Goal: Task Accomplishment & Management: Complete application form

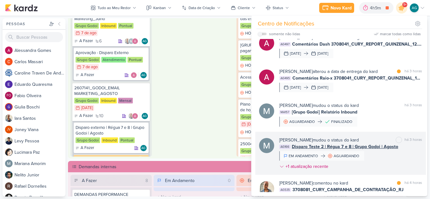
scroll to position [221, 0]
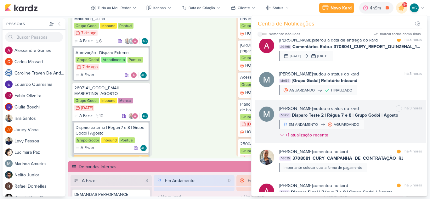
click at [382, 131] on div "[PERSON_NAME] mudou o status do kard marcar como não lida há 3 horas AG166 Disp…" at bounding box center [350, 124] width 143 height 36
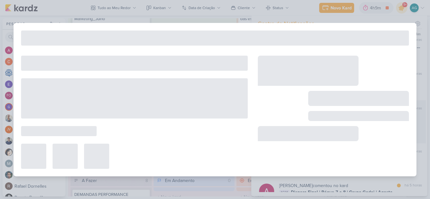
type input "Disparo Teste 2 | Régua 7 e 8 | Grupo Godoi | Agosto"
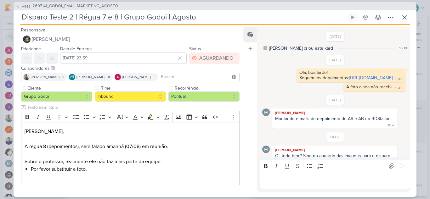
scroll to position [60, 0]
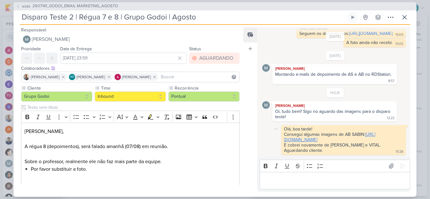
click at [345, 135] on link "[URL][DOMAIN_NAME]" at bounding box center [329, 137] width 91 height 11
click at [332, 181] on p "Editor editing area: main" at bounding box center [335, 181] width 144 height 8
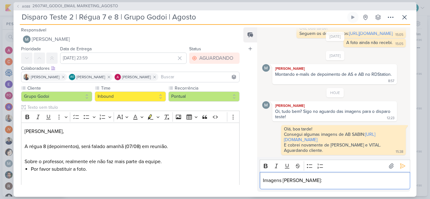
scroll to position [76, 0]
click at [400, 163] on icon at bounding box center [403, 166] width 6 height 6
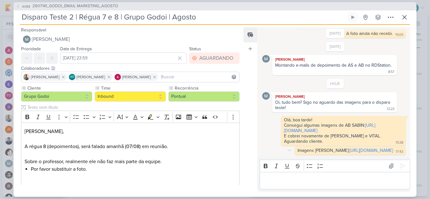
scroll to position [80, 0]
click at [350, 148] on link "[URL][DOMAIN_NAME]" at bounding box center [371, 150] width 43 height 5
click at [302, 185] on div "Editor editing area: main" at bounding box center [335, 180] width 151 height 17
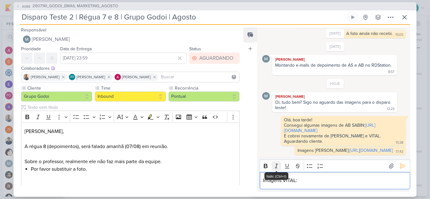
scroll to position [95, 0]
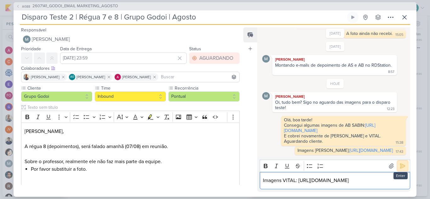
click at [401, 161] on button at bounding box center [403, 166] width 10 height 10
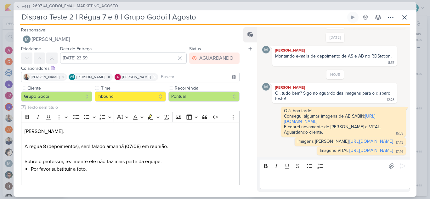
scroll to position [100, 0]
click at [406, 20] on icon at bounding box center [405, 18] width 8 height 8
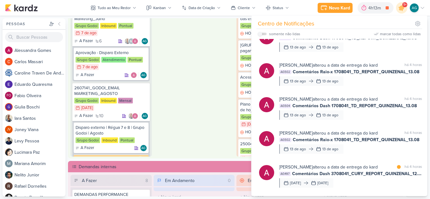
scroll to position [0, 0]
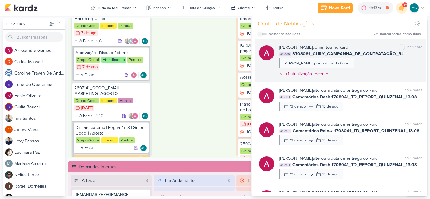
click at [365, 74] on div "[PERSON_NAME] comentou no kard marcar como não lida há 1 hora AG535 3708081_CUR…" at bounding box center [350, 62] width 143 height 36
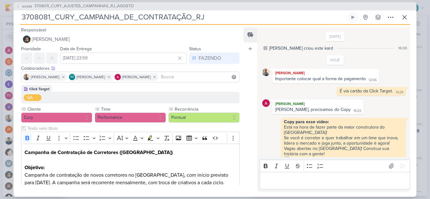
click at [322, 182] on p "Editor editing area: main" at bounding box center [335, 181] width 144 height 8
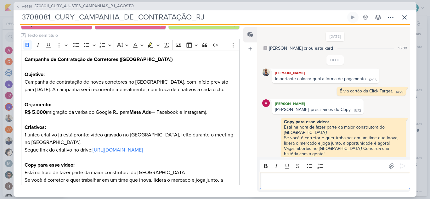
scroll to position [95, 0]
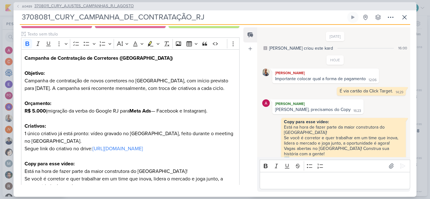
click at [130, 7] on span "3708011_CURY_AJUSTES_CAMPANHAS_RJ_AGOSTO" at bounding box center [84, 6] width 100 height 6
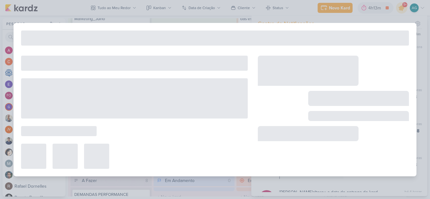
type input "3708011_CURY_AJUSTES_CAMPANHAS_RJ_AGOSTO"
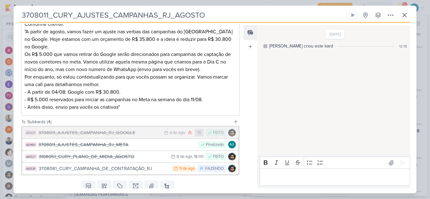
scroll to position [142, 0]
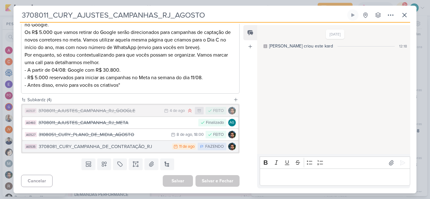
click at [120, 148] on div "3708081_CURY_CAMPANHA_DE_CONTRATAÇÃO_RJ" at bounding box center [104, 146] width 130 height 7
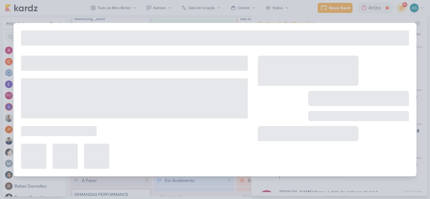
type input "3708081_CURY_CAMPANHA_DE_CONTRATAÇÃO_RJ"
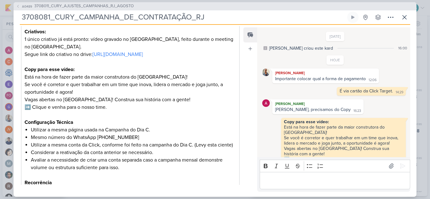
scroll to position [158, 0]
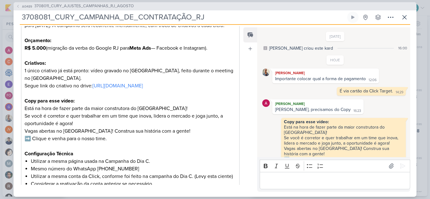
click at [309, 181] on p "Editor editing area: main" at bounding box center [335, 181] width 144 height 8
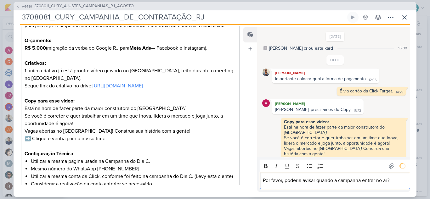
scroll to position [13, 0]
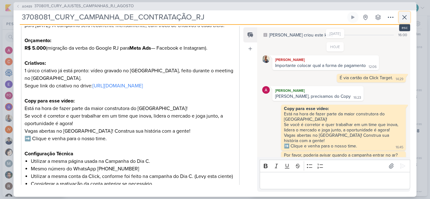
click at [404, 18] on icon at bounding box center [405, 18] width 8 height 8
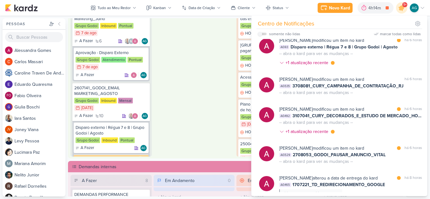
scroll to position [410, 0]
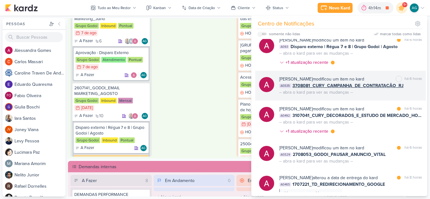
click at [386, 90] on div "[PERSON_NAME] modificou um item no kard marcar como não lida há 6 horas AG535 3…" at bounding box center [350, 86] width 143 height 20
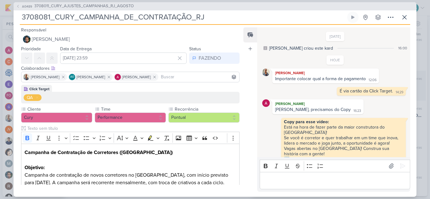
scroll to position [13, 0]
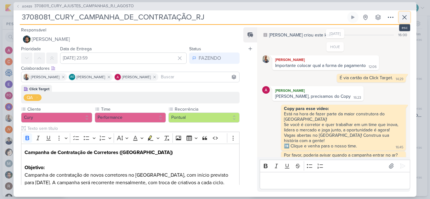
click at [405, 17] on icon at bounding box center [405, 17] width 4 height 4
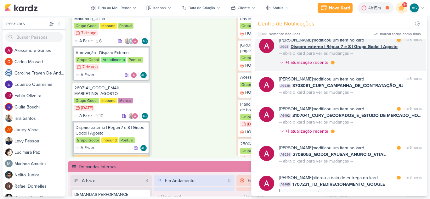
click at [368, 58] on div "[PERSON_NAME] modificou um item no kard marcar como lida há 6 horas AG93 Dispar…" at bounding box center [350, 53] width 143 height 32
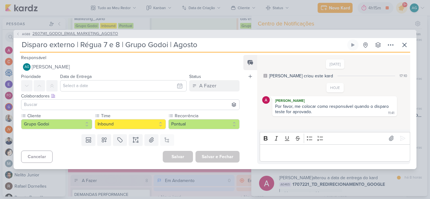
click at [81, 34] on span "2607141_GODOI_EMAIL MARKETING_AGOSTO" at bounding box center [75, 34] width 86 height 6
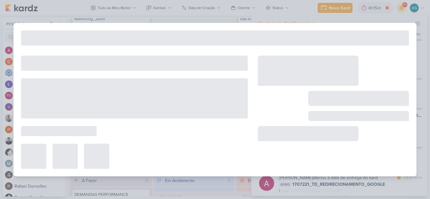
type input "2607141_GODOI_EMAIL MARKETING_AGOSTO"
type input "[DATE] 23:59"
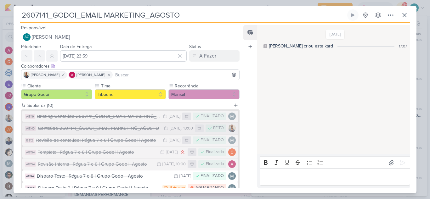
scroll to position [32, 0]
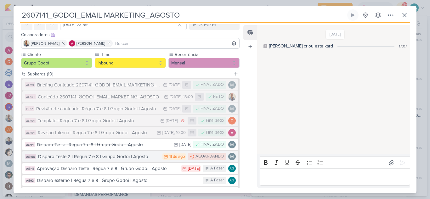
click at [124, 159] on div "Disparo Teste 2 | Régua 7 e 8 | Grupo Godoi | Agosto" at bounding box center [98, 156] width 121 height 7
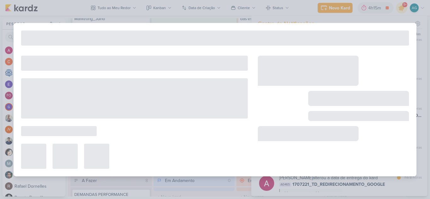
type input "Disparo Teste 2 | Régua 7 e 8 | Grupo Godoi | Agosto"
type input "[DATE] 23:59"
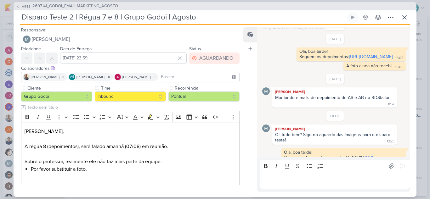
scroll to position [6, 0]
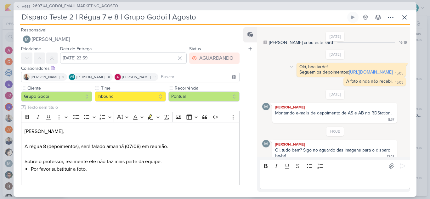
click at [349, 75] on link "[URL][DOMAIN_NAME]" at bounding box center [370, 72] width 43 height 5
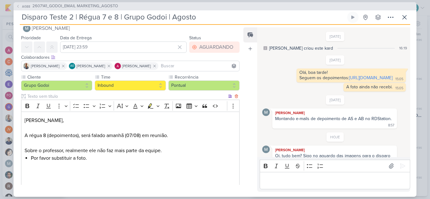
scroll to position [0, 0]
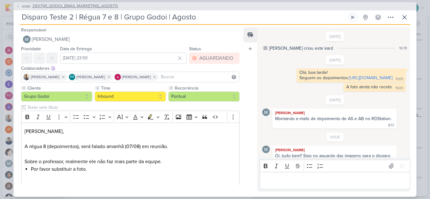
click at [96, 7] on span "2607141_GODOI_EMAIL MARKETING_AGOSTO" at bounding box center [75, 6] width 86 height 6
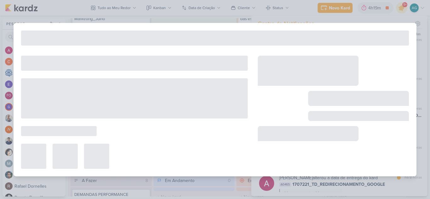
type input "2607141_GODOI_EMAIL MARKETING_AGOSTO"
type input "[DATE] 23:59"
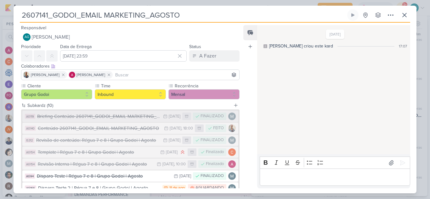
click at [123, 118] on div "Briefing Conteúdo 2607141_GODOI_EMAIL MARKETING_AGOSTO" at bounding box center [98, 116] width 123 height 7
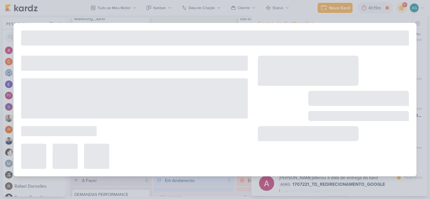
type input "Briefing Conteúdo 2607141_GODOI_EMAIL MARKETING_AGOSTO"
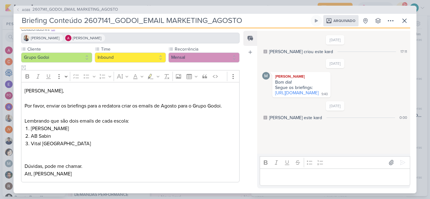
scroll to position [43, 0]
click at [292, 94] on link "[URL][DOMAIN_NAME]" at bounding box center [296, 92] width 43 height 5
click at [404, 22] on icon at bounding box center [405, 21] width 4 height 4
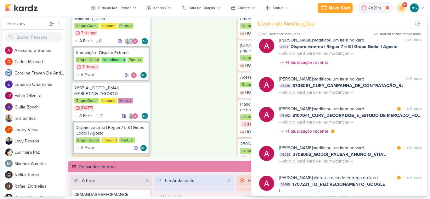
click at [189, 47] on div "Em Andamento 0 O título do kard deve ter menos que 100 caracteres" at bounding box center [194, 75] width 81 height 164
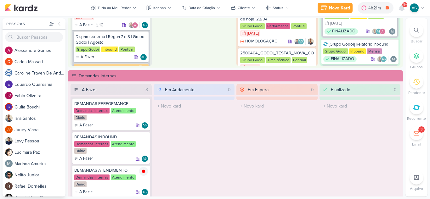
scroll to position [315, 0]
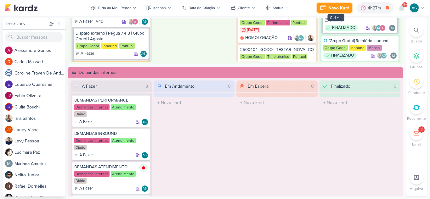
click at [341, 10] on div "Novo Kard" at bounding box center [339, 8] width 21 height 7
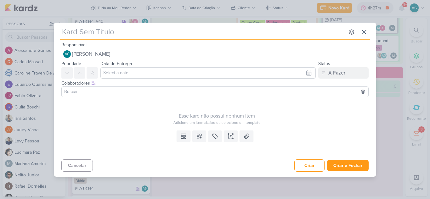
type input "2708111_GODOI_SUBIR_EM_PERFORMANCE_PALESTRA_VITAL"
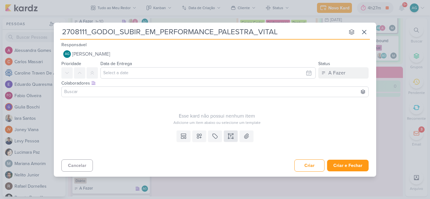
type input "2708111_GODOI_SUBIR_EM_PERFORMANCE_PALESTRA_VITAL"
click at [231, 139] on icon at bounding box center [231, 136] width 6 height 6
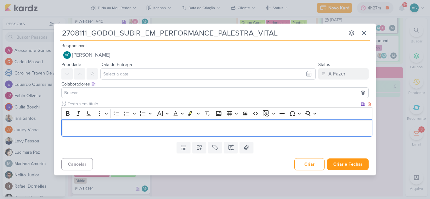
click at [125, 129] on p "Editor editing area: main" at bounding box center [217, 128] width 305 height 8
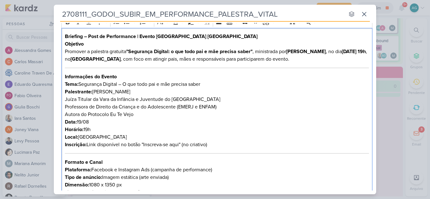
scroll to position [43, 0]
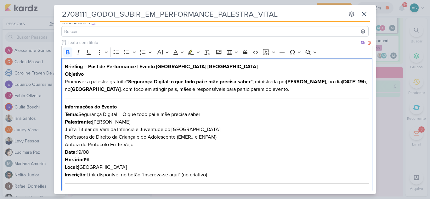
click at [89, 66] on strong "Briefing – Post de Performance | Evento [GEOGRAPHIC_DATA] [GEOGRAPHIC_DATA]" at bounding box center [161, 67] width 193 height 6
click at [140, 67] on strong "Briefing – Subir em Performance | Evento [GEOGRAPHIC_DATA] [GEOGRAPHIC_DATA]" at bounding box center [163, 67] width 196 height 6
click at [230, 69] on h2 "Briefing – Subir em Performance post da palestra do Vital [GEOGRAPHIC_DATA]" at bounding box center [217, 67] width 305 height 8
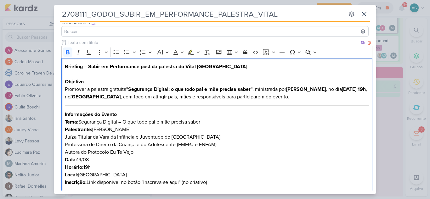
click at [185, 66] on strong "Briefing – Subir em Performance post da palestra do Vital [GEOGRAPHIC_DATA]" at bounding box center [156, 67] width 182 height 6
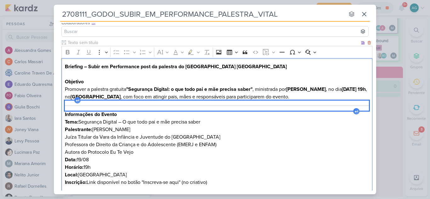
click at [237, 106] on div "Editor editing area: main" at bounding box center [217, 106] width 305 height 10
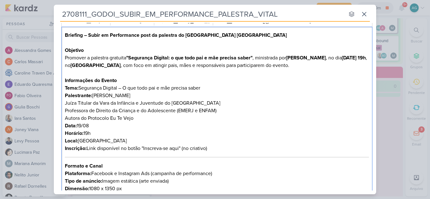
scroll to position [106, 0]
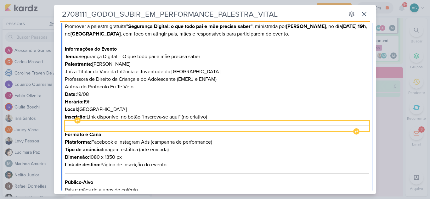
click at [220, 125] on div "Editor editing area: main" at bounding box center [217, 126] width 305 height 10
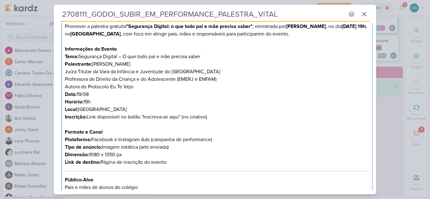
drag, startPoint x: 220, startPoint y: 141, endPoint x: 61, endPoint y: 142, distance: 158.8
click at [61, 142] on div "Clique para deixar o item visível somente à membros da sua organização Rich Tex…" at bounding box center [215, 151] width 323 height 351
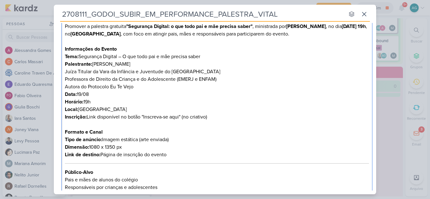
drag, startPoint x: 89, startPoint y: 148, endPoint x: 131, endPoint y: 148, distance: 41.3
click at [131, 148] on p "Dimensão: 1080 x 1350 px" at bounding box center [217, 148] width 305 height 8
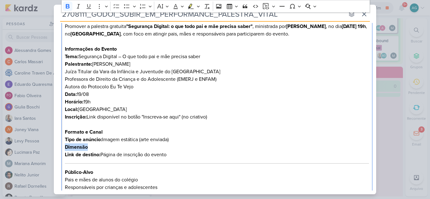
drag, startPoint x: 102, startPoint y: 147, endPoint x: 64, endPoint y: 147, distance: 37.5
click at [64, 147] on div "Briefing – Subir em Performance post da palestra do [GEOGRAPHIC_DATA] Brazil [P…" at bounding box center [216, 156] width 311 height 322
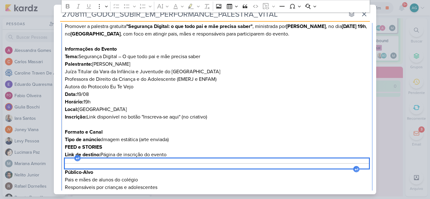
click at [171, 163] on div "Editor editing area: main" at bounding box center [217, 164] width 305 height 10
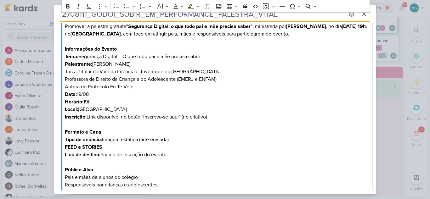
click at [113, 149] on p "FEED e STORIES" at bounding box center [217, 148] width 305 height 8
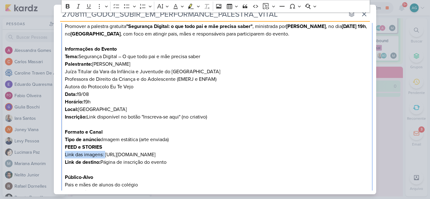
drag, startPoint x: 105, startPoint y: 156, endPoint x: 62, endPoint y: 156, distance: 43.2
click at [62, 156] on div "Briefing – Subir em Performance post da palestra do [GEOGRAPHIC_DATA] Brazil [P…" at bounding box center [216, 158] width 311 height 327
click at [68, 4] on icon "Editor toolbar" at bounding box center [68, 6] width 4 height 4
click at [126, 147] on p "FEED e STORIES Link das imagens: [URL][DOMAIN_NAME]" at bounding box center [217, 151] width 305 height 15
click at [179, 139] on p "Tipo de anúncio: Imagem estática (arte enviada)" at bounding box center [217, 140] width 305 height 8
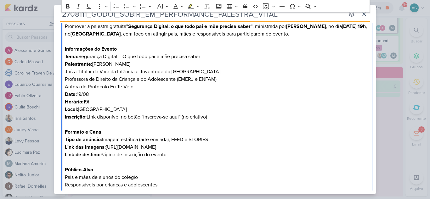
drag, startPoint x: 102, startPoint y: 155, endPoint x: 178, endPoint y: 155, distance: 76.3
click at [178, 155] on p "Link de destino: Página de inscrição do evento" at bounding box center [217, 155] width 305 height 8
drag, startPoint x: 178, startPoint y: 155, endPoint x: 101, endPoint y: 156, distance: 76.9
click at [101, 156] on p "Link de destino: Página de inscrição do evento" at bounding box center [217, 155] width 305 height 8
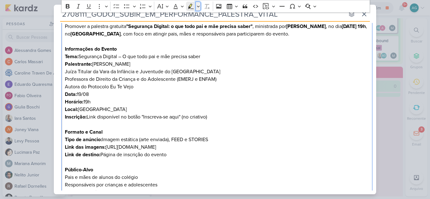
click at [199, 5] on icon "Editor toolbar" at bounding box center [198, 6] width 3 height 6
click at [172, 17] on icon "Text highlight toolbar" at bounding box center [172, 17] width 6 height 6
click at [216, 119] on p "Inscrição: Link disponível no botão "Inscreva-se aqui" (no criativo)" at bounding box center [217, 117] width 305 height 8
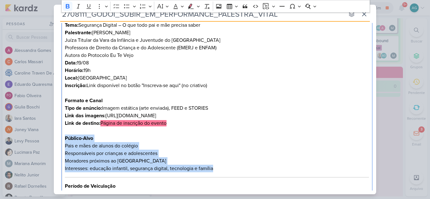
drag, startPoint x: 221, startPoint y: 168, endPoint x: 64, endPoint y: 138, distance: 159.4
click at [64, 138] on div "Briefing – Subir em Performance post da palestra do [GEOGRAPHIC_DATA] Brazil [P…" at bounding box center [216, 124] width 311 height 320
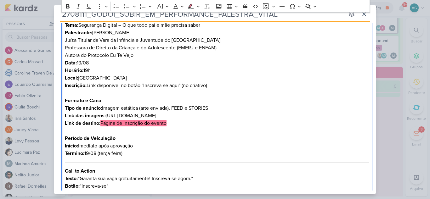
drag, startPoint x: 101, startPoint y: 147, endPoint x: 138, endPoint y: 145, distance: 36.3
click at [138, 145] on p "Início: Imediato após aprovação" at bounding box center [217, 146] width 305 height 8
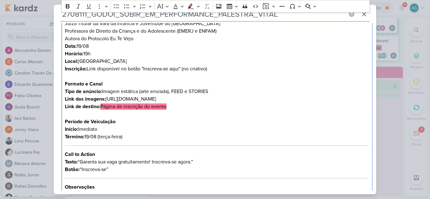
scroll to position [169, 0]
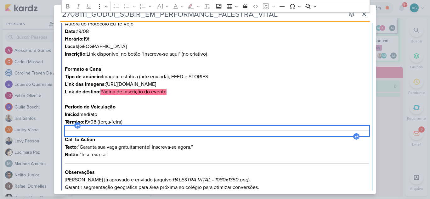
click at [130, 133] on div "Editor editing area: main" at bounding box center [217, 131] width 305 height 10
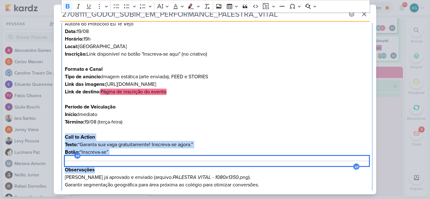
scroll to position [200, 0]
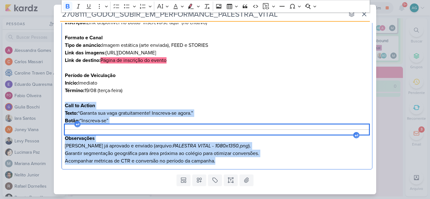
drag, startPoint x: 63, startPoint y: 136, endPoint x: 269, endPoint y: 164, distance: 207.6
click at [269, 164] on div "Briefing – Subir em Performance post da palestra do [GEOGRAPHIC_DATA] Brazil [P…" at bounding box center [216, 35] width 311 height 269
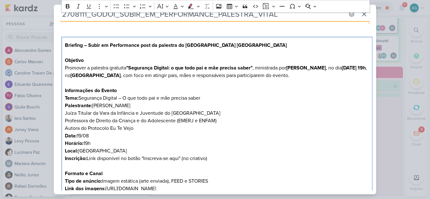
scroll to position [95, 0]
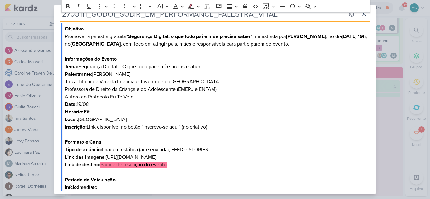
drag, startPoint x: 217, startPoint y: 130, endPoint x: 89, endPoint y: 131, distance: 127.9
click at [89, 131] on p "Inscrição: Link disponível no botão "Inscreva-se aqui" (no criativo)" at bounding box center [217, 128] width 305 height 8
click at [190, 8] on icon "Editor toolbar" at bounding box center [191, 5] width 6 height 5
click at [251, 101] on p "Data: 19/08" at bounding box center [217, 105] width 305 height 8
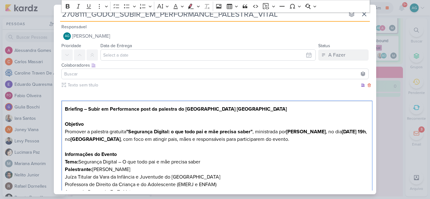
scroll to position [158, 0]
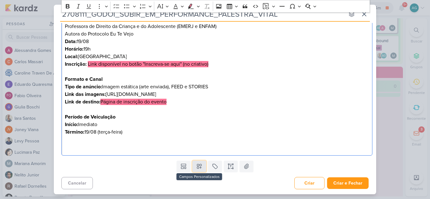
click at [198, 168] on icon at bounding box center [199, 167] width 6 height 6
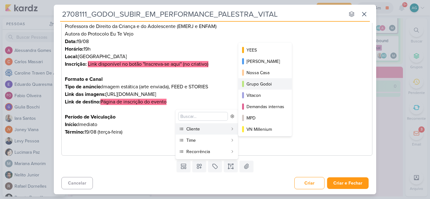
click at [259, 84] on div "Grupo Godoi" at bounding box center [266, 84] width 38 height 7
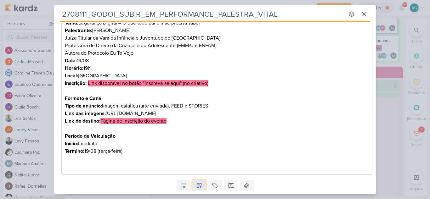
click at [201, 185] on icon at bounding box center [199, 186] width 6 height 6
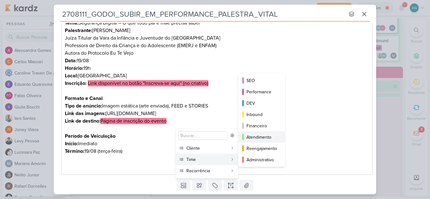
click at [270, 139] on div "Atendimento" at bounding box center [262, 137] width 31 height 7
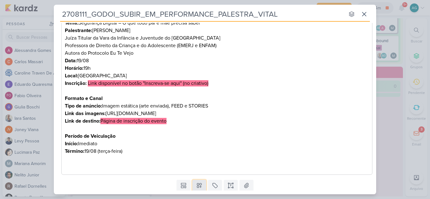
click at [200, 188] on icon at bounding box center [199, 186] width 6 height 6
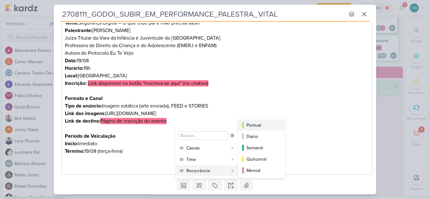
click at [258, 126] on div "Pontual" at bounding box center [262, 125] width 31 height 7
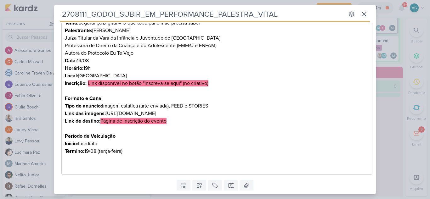
click at [313, 149] on p "Término: 19/08 (terça-feira)" at bounding box center [217, 152] width 305 height 8
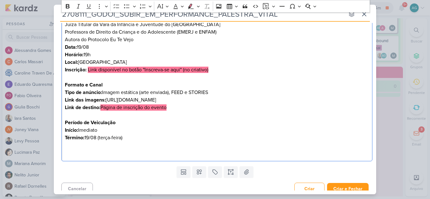
scroll to position [178, 0]
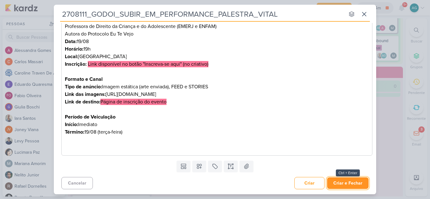
click at [349, 183] on button "Criar e Fechar" at bounding box center [348, 184] width 42 height 12
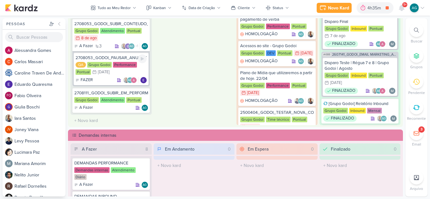
scroll to position [541, 0]
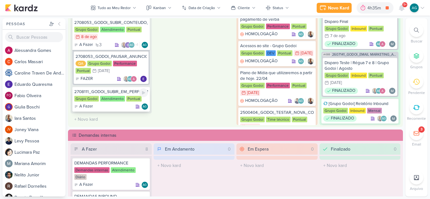
click at [127, 93] on div "2708111_GODOI_SUBIR_EM_PERFORMANCE_PALESTRA_VITAL" at bounding box center [111, 92] width 74 height 6
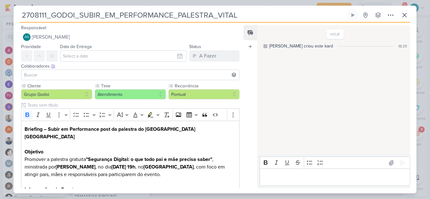
drag, startPoint x: 249, startPoint y: 16, endPoint x: 12, endPoint y: 18, distance: 236.9
click at [12, 18] on div "2708111_GODOI_SUBIR_EM_PERFORMANCE_PALESTRA_VITAL" at bounding box center [215, 99] width 430 height 199
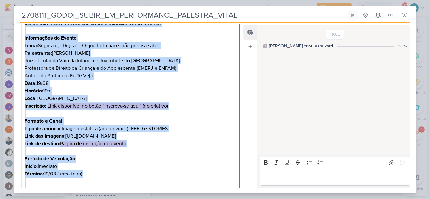
scroll to position [196, 0]
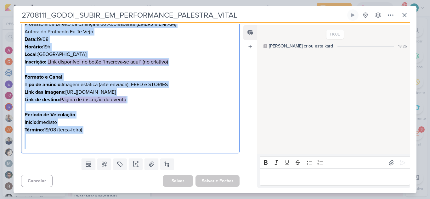
drag, startPoint x: 24, startPoint y: 130, endPoint x: 101, endPoint y: 146, distance: 79.2
click at [101, 146] on div "Briefing – Subir em Performance post da palestra do [GEOGRAPHIC_DATA] Brazil [P…" at bounding box center [130, 39] width 219 height 229
copy div "Loremips – Dolor si Ametconsect adip el seddoeiu te Incidid Utlab Etdolo Magnaa…"
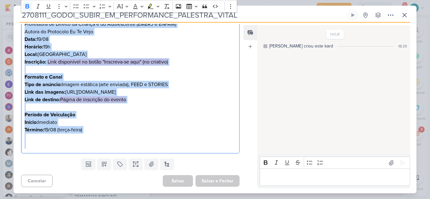
click at [183, 51] on p "Local: [GEOGRAPHIC_DATA] [GEOGRAPHIC_DATA]" at bounding box center [131, 55] width 212 height 8
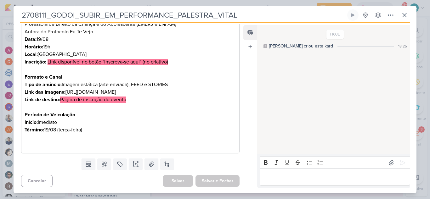
drag, startPoint x: 245, startPoint y: 16, endPoint x: 0, endPoint y: 17, distance: 244.5
click at [0, 17] on div "2708111_GODOI_SUBIR_EM_PERFORMANCE_PALESTRA_VITAL" at bounding box center [215, 99] width 430 height 199
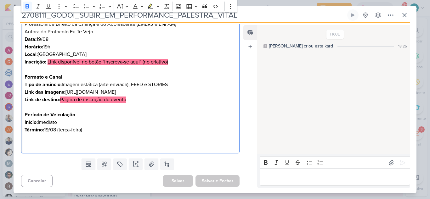
drag, startPoint x: 101, startPoint y: 131, endPoint x: 19, endPoint y: 121, distance: 82.5
click at [19, 121] on div "Cliente Grupo Godoi Time" at bounding box center [128, 21] width 229 height 269
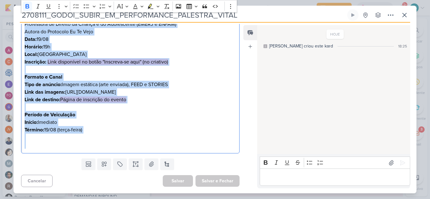
drag, startPoint x: 25, startPoint y: 29, endPoint x: 103, endPoint y: 153, distance: 147.0
click at [103, 153] on div "Briefing – Subir em Performance post da palestra do [GEOGRAPHIC_DATA] Brazil [P…" at bounding box center [130, 39] width 219 height 229
copy div "Loremips – Dolor si Ametconsect adip el seddoeiu te Incidid Utlab Etdolo Magnaa…"
click at [173, 122] on p "Início: Imediato" at bounding box center [131, 123] width 212 height 8
click at [120, 114] on h3 "Período de Veiculação" at bounding box center [131, 115] width 212 height 8
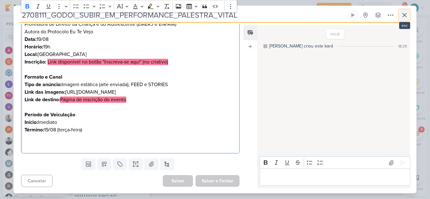
click at [402, 15] on icon at bounding box center [405, 15] width 8 height 8
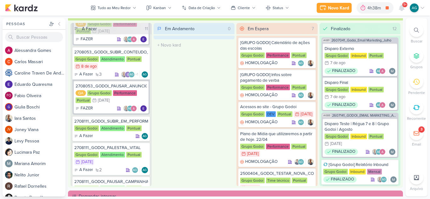
scroll to position [189, 0]
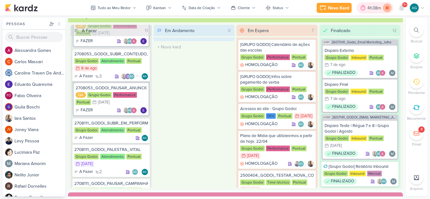
click at [388, 9] on icon at bounding box center [387, 7] width 3 height 3
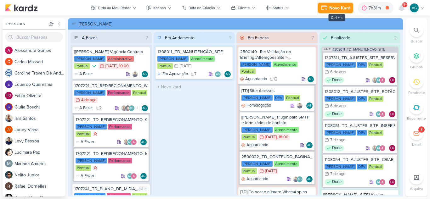
click at [339, 6] on div "Novo Kard" at bounding box center [340, 8] width 21 height 7
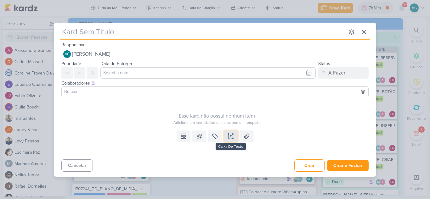
click at [232, 139] on icon at bounding box center [231, 136] width 6 height 6
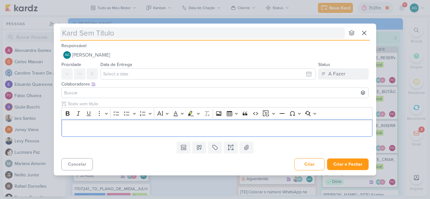
click at [132, 34] on input "text" at bounding box center [202, 32] width 285 height 11
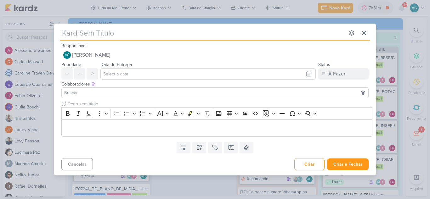
paste input "2708111_GODOI_SUBIR_EM_PERFORMANCE_PALESTRA_VITAL"
type input "2708111_GODOI_SUBIR_EM_PERFORMANCE_PALESTRA_VITAL"
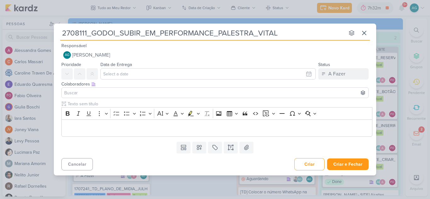
drag, startPoint x: 121, startPoint y: 33, endPoint x: 216, endPoint y: 33, distance: 95.2
click at [216, 33] on input "2708111_GODOI_SUBIR_EM_PERFORMANCE_PALESTRA_VITAL" at bounding box center [202, 32] width 285 height 11
type input "2708111_GODOI_PALESTRA_VITAL"
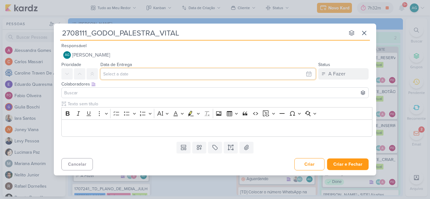
click at [164, 77] on input "text" at bounding box center [209, 73] width 216 height 11
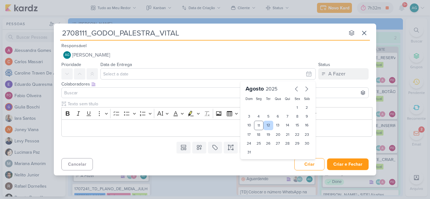
click at [269, 126] on div "12" at bounding box center [269, 125] width 10 height 9
type input "12 de agosto de 2025 às 23:59"
click at [110, 91] on input at bounding box center [215, 93] width 304 height 8
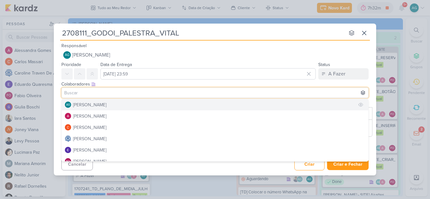
click at [106, 105] on div "[PERSON_NAME]" at bounding box center [89, 105] width 33 height 7
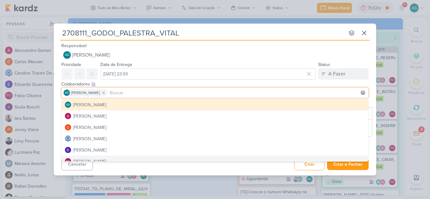
click at [157, 169] on div "Cancelar Criar Criar e Fechar Ctrl + Enter" at bounding box center [215, 164] width 323 height 16
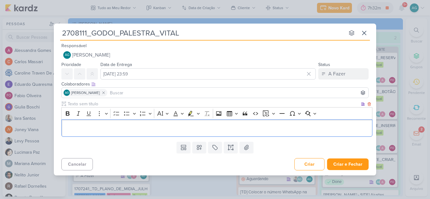
click at [158, 132] on p "Editor editing area: main" at bounding box center [217, 128] width 305 height 8
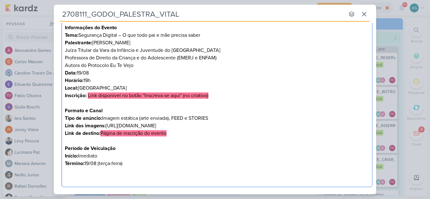
scroll to position [158, 0]
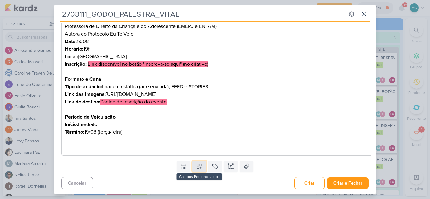
click at [200, 167] on icon at bounding box center [199, 167] width 6 height 6
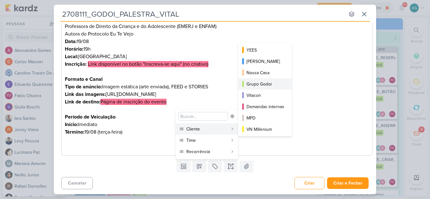
click at [262, 83] on div "Grupo Godoi" at bounding box center [266, 84] width 38 height 7
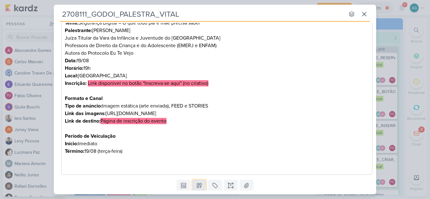
click at [199, 183] on icon at bounding box center [199, 186] width 6 height 6
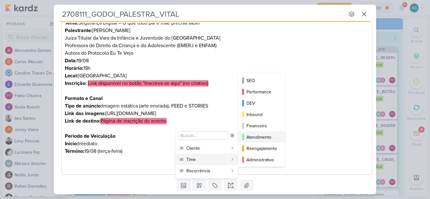
click at [265, 137] on div "Atendimento" at bounding box center [262, 137] width 31 height 7
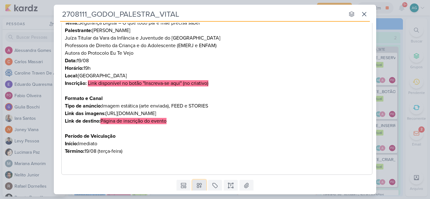
click at [199, 186] on icon at bounding box center [199, 186] width 6 height 6
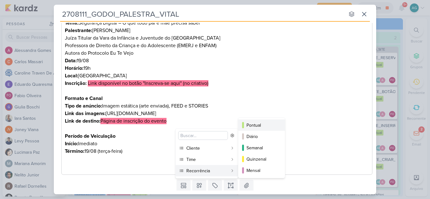
click at [262, 124] on div "Pontual" at bounding box center [262, 125] width 31 height 7
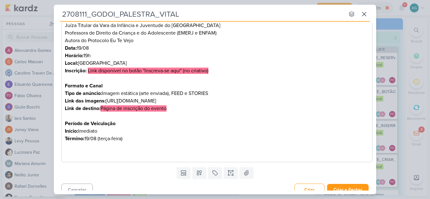
scroll to position [178, 0]
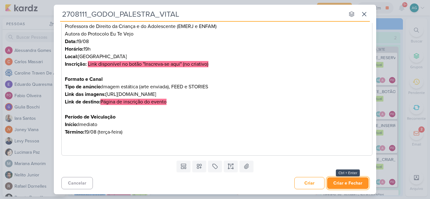
click at [351, 185] on button "Criar e Fechar" at bounding box center [348, 184] width 42 height 12
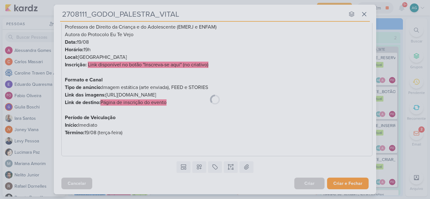
scroll to position [177, 0]
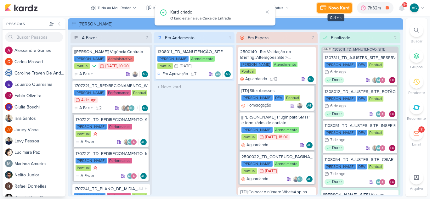
click at [335, 10] on div "Novo Kard" at bounding box center [339, 8] width 21 height 7
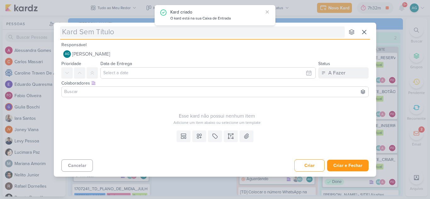
click at [126, 34] on input "text" at bounding box center [202, 31] width 285 height 11
type input "Briefing – Subir em Performance post da palestra do Colégio Vital Brazil Objeti…"
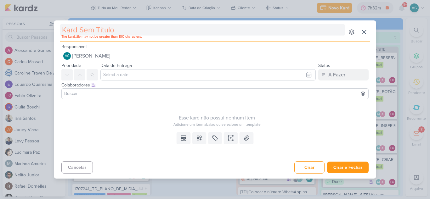
scroll to position [0, 0]
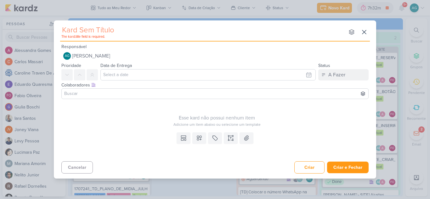
paste input "2708111_GODOI_SUBIR_EM_PERFORMANCE_PALESTRA_VITAL"
type input "2708111_GODOI_SUBIR_EM_PERFORMANCE_PALESTRA_VITAL"
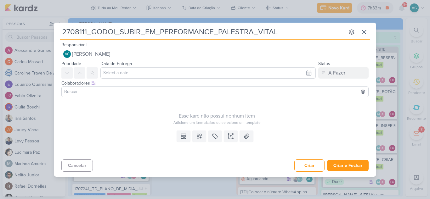
drag, startPoint x: 121, startPoint y: 32, endPoint x: 318, endPoint y: 34, distance: 196.9
click at [318, 34] on input "2708111_GODOI_SUBIR_EM_PERFORMANCE_PALESTRA_VITAL" at bounding box center [202, 31] width 285 height 11
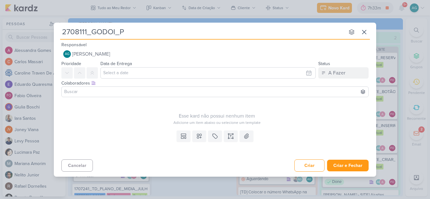
type input "2708111_GODOI_PA"
type input "2708111_GODOI_PAUSAR"
type input "2708111_GODOI_PAUSAR_CAMPANHA"
type input "2708111_GODOI_PAUSAR_CAMPANHA_"
type input "2708111_GODOI_PAUSAR_CAMPANHA_PALESTRA"
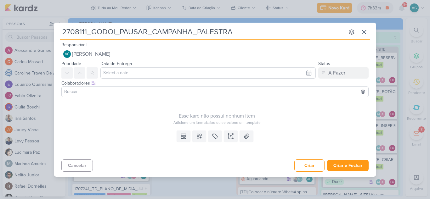
type input "2708111_GODOI_PAUSAR_CAMPANHA_PALESTRA"
click at [233, 137] on icon at bounding box center [231, 136] width 6 height 6
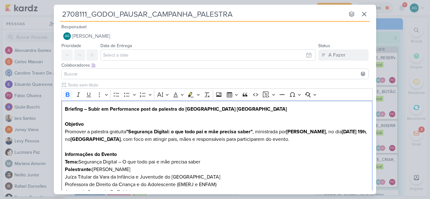
drag, startPoint x: 176, startPoint y: 143, endPoint x: 60, endPoint y: 111, distance: 121.2
click at [60, 111] on div "Clique para deixar o item visível somente à membros da sua organização Rich Tex…" at bounding box center [215, 199] width 323 height 235
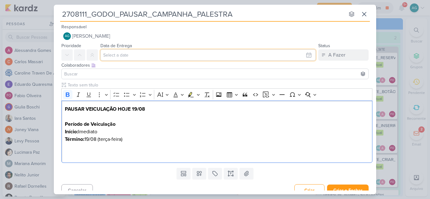
click at [148, 56] on input "text" at bounding box center [209, 54] width 216 height 11
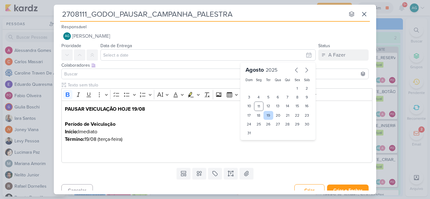
click at [264, 115] on div "19" at bounding box center [269, 115] width 10 height 9
type input "19 de agosto de 2025 às 23:59"
click at [256, 144] on select "00 01 02 03 04 05 06 07 08 09 10 11 12 13 14 15 16 17 18 19 20 21 22 23" at bounding box center [259, 144] width 9 height 8
select select "12"
click at [255, 140] on select "00 01 02 03 04 05 06 07 08 09 10 11 12 13 14 15 16 17 18 19 20 21 22 23" at bounding box center [259, 144] width 9 height 8
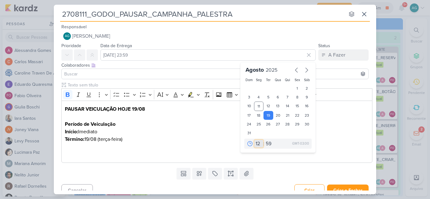
type input "19 de agosto de 2025 às 12:59"
drag, startPoint x: 268, startPoint y: 145, endPoint x: 268, endPoint y: 141, distance: 4.1
click at [268, 145] on select "00 05 10 15 20 25 30 35 40 45 50 55 59" at bounding box center [269, 144] width 9 height 8
select select "0"
click at [265, 140] on select "00 05 10 15 20 25 30 35 40 45 50 55 59" at bounding box center [269, 144] width 9 height 8
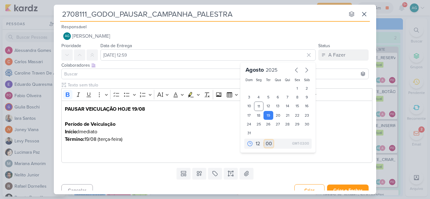
type input "19 de agosto de 2025 às 12:00"
click at [137, 74] on input at bounding box center [215, 74] width 304 height 8
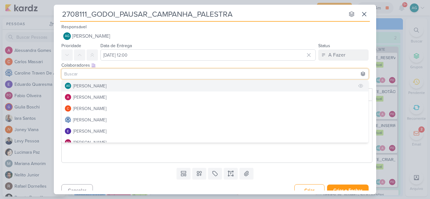
click at [106, 84] on div "[PERSON_NAME]" at bounding box center [89, 86] width 33 height 7
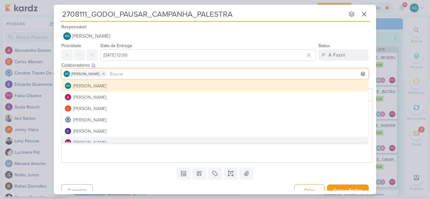
click at [165, 177] on div "Templates Campos Personalizados Marcadores Caixa De Texto Anexo" at bounding box center [215, 174] width 323 height 16
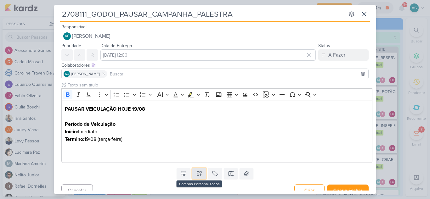
click at [197, 171] on icon at bounding box center [199, 174] width 6 height 6
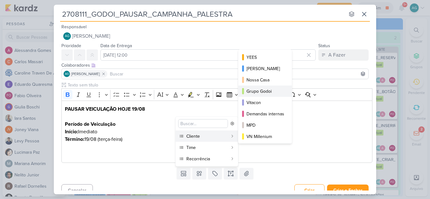
click at [267, 89] on div "Grupo Godoi" at bounding box center [266, 91] width 38 height 7
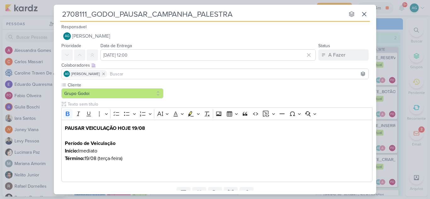
scroll to position [26, 0]
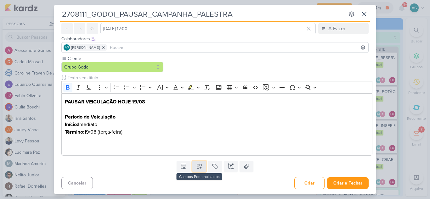
click at [195, 162] on button at bounding box center [200, 166] width 14 height 11
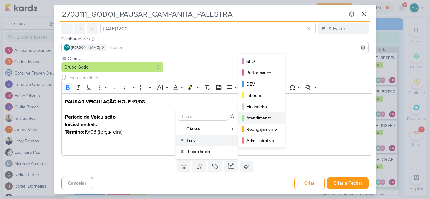
click at [266, 118] on div "Atendimento" at bounding box center [262, 118] width 31 height 7
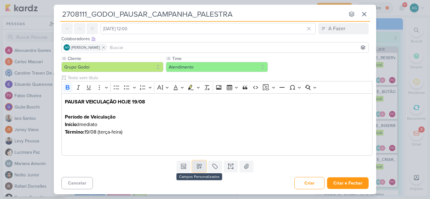
click at [198, 170] on icon at bounding box center [199, 167] width 6 height 6
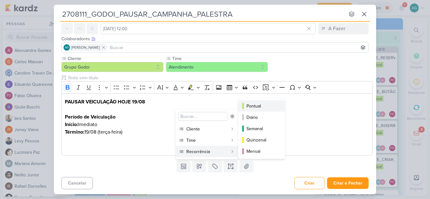
click at [252, 101] on button "Pontual" at bounding box center [262, 106] width 47 height 11
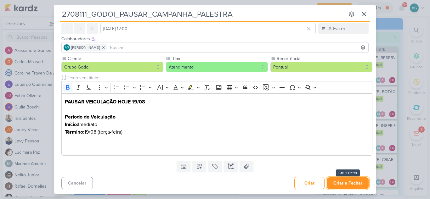
click at [359, 184] on button "Criar e Fechar" at bounding box center [348, 184] width 42 height 12
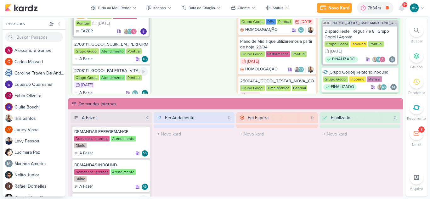
scroll to position [546, 0]
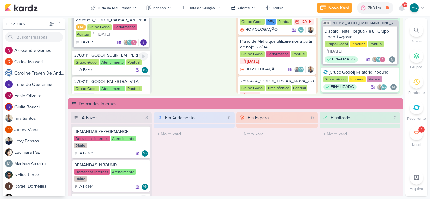
click at [121, 56] on div "2708111_GODOI_SUBIR_EM_PERFORMANCE_PALESTRA_VITAL" at bounding box center [111, 56] width 74 height 6
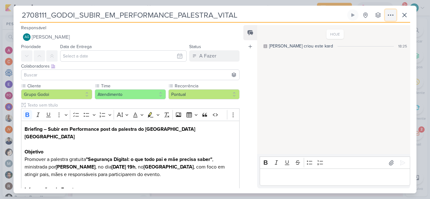
click at [394, 16] on icon at bounding box center [391, 15] width 8 height 8
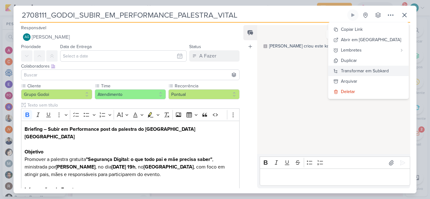
click at [380, 71] on div "Transformar em Subkard" at bounding box center [365, 71] width 48 height 7
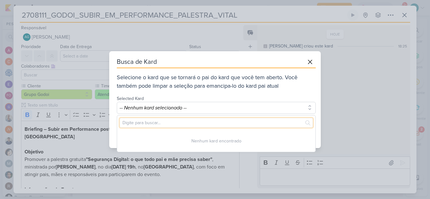
click at [217, 123] on input "text" at bounding box center [216, 123] width 193 height 10
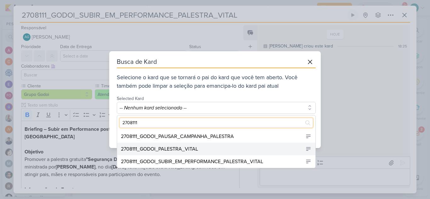
type input "2708111"
click at [206, 150] on div "2708111_GODOI_PALESTRA_VITAL" at bounding box center [216, 149] width 199 height 13
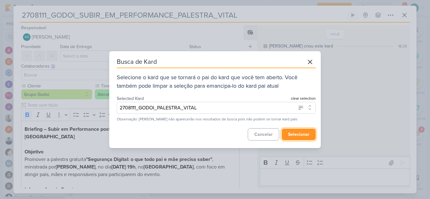
click at [310, 136] on button "selecionar" at bounding box center [299, 135] width 34 height 12
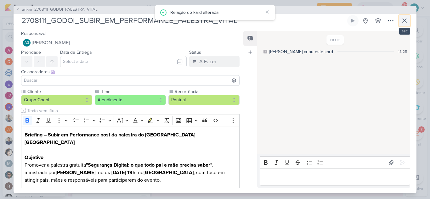
click at [408, 23] on icon at bounding box center [405, 21] width 8 height 8
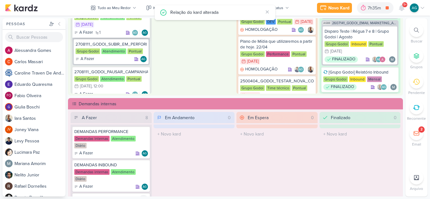
scroll to position [609, 0]
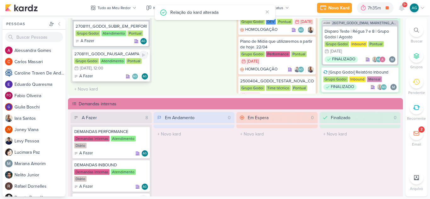
click at [122, 55] on div "2708111_GODOI_PAUSAR_CAMPANHA_PALESTRA" at bounding box center [111, 54] width 74 height 6
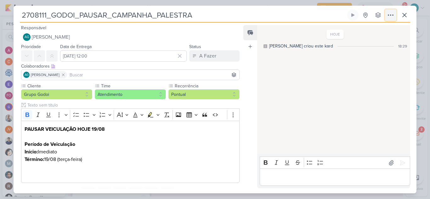
click at [393, 14] on icon at bounding box center [391, 15] width 8 height 8
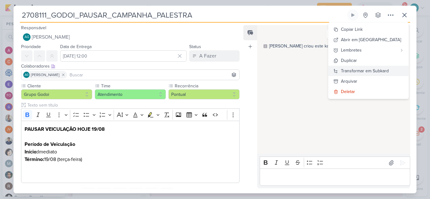
click at [377, 72] on div "Transformar em Subkard" at bounding box center [365, 71] width 48 height 7
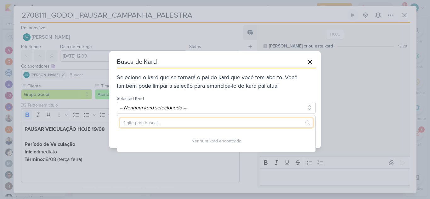
click at [228, 124] on input "text" at bounding box center [216, 123] width 193 height 10
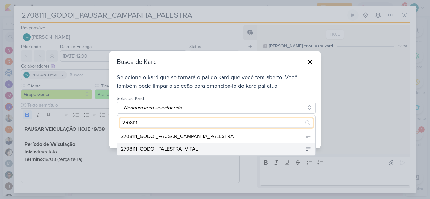
type input "2708111"
click at [204, 151] on div "2708111_GODOI_PALESTRA_VITAL" at bounding box center [216, 149] width 199 height 13
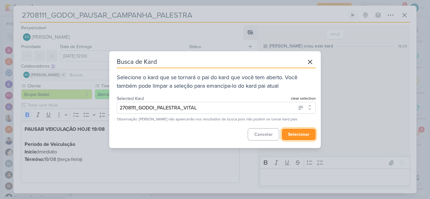
click at [302, 139] on button "selecionar" at bounding box center [299, 135] width 34 height 12
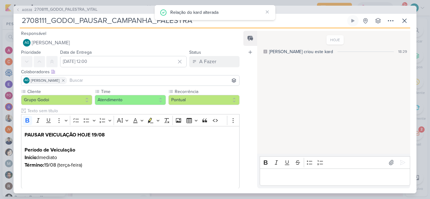
click at [93, 8] on span "2708111_GODOI_PALESTRA_VITAL" at bounding box center [65, 10] width 63 height 6
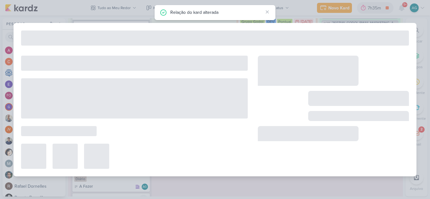
type input "2708111_GODOI_PALESTRA_VITAL"
type input "12 de agosto de 2025 às 23:59"
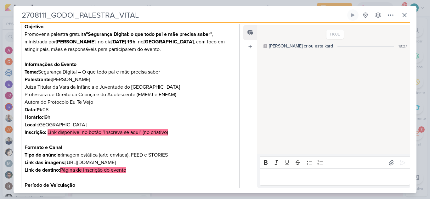
scroll to position [126, 0]
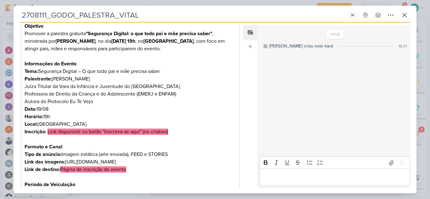
click at [221, 160] on p "Tipo de anúncio: Imagem estática (arte enviada), FEED e STORIES Link das imagen…" at bounding box center [131, 158] width 212 height 15
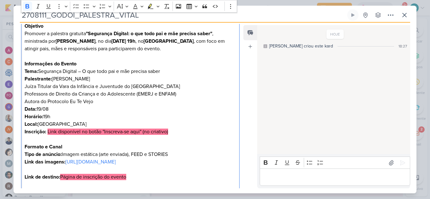
click at [26, 178] on strong "Link de destino:" at bounding box center [43, 177] width 36 height 6
click at [25, 177] on strong "Link de destino:" at bounding box center [43, 177] width 36 height 6
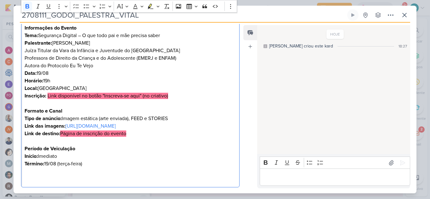
scroll to position [232, 0]
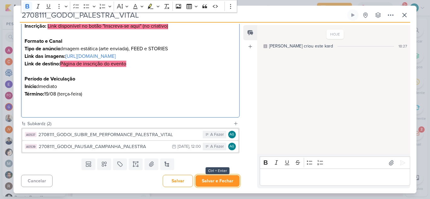
click at [214, 184] on button "Salvar e Fechar" at bounding box center [218, 182] width 44 height 12
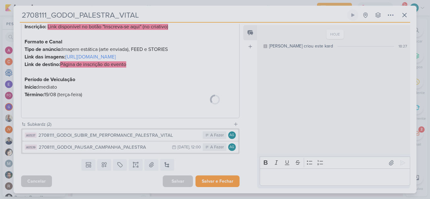
scroll to position [231, 0]
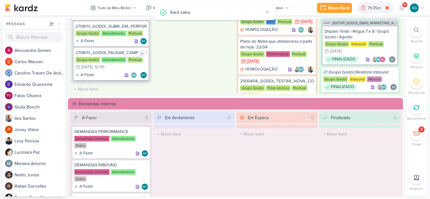
click at [116, 52] on div "2708111_GODOI_PAUSAR_CAMPANHA_PALESTRA" at bounding box center [111, 53] width 71 height 6
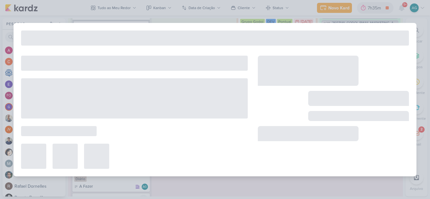
type input "2708111_GODOI_PAUSAR_CAMPANHA_PALESTRA"
type input "19 de agosto de 2025 às 12:00"
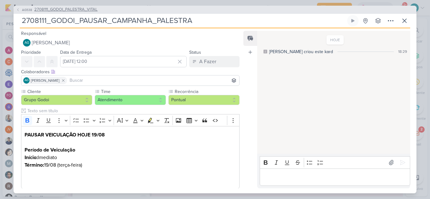
click at [87, 9] on span "2708111_GODOI_PALESTRA_VITAL" at bounding box center [65, 10] width 63 height 6
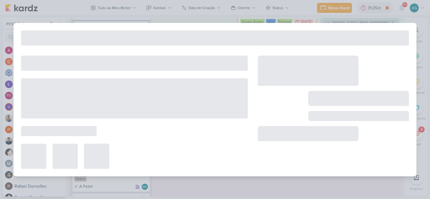
type input "2708111_GODOI_PALESTRA_VITAL"
type input "12 de agosto de 2025 às 23:59"
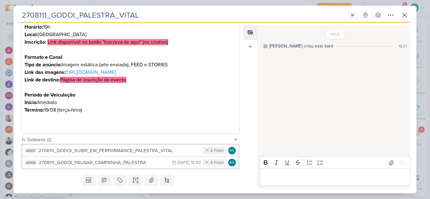
scroll to position [232, 0]
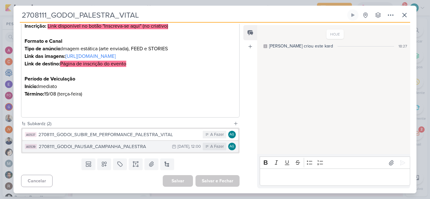
click at [146, 148] on div "2708111_GODOI_PAUSAR_CAMPANHA_PALESTRA" at bounding box center [104, 146] width 130 height 7
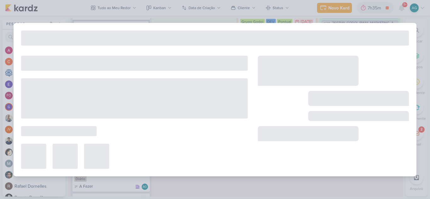
type input "2708111_GODOI_PAUSAR_CAMPANHA_PALESTRA"
type input "19 de agosto de 2025 às 12:00"
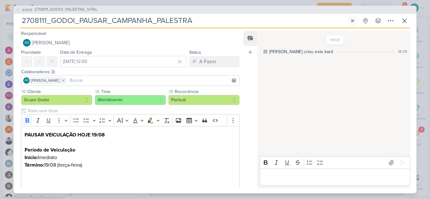
click at [196, 22] on input "2708111_GODOI_PAUSAR_CAMPANHA_PALESTRA" at bounding box center [183, 20] width 326 height 11
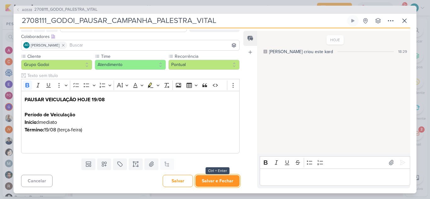
click at [225, 186] on button "Salvar e Fechar" at bounding box center [218, 182] width 44 height 12
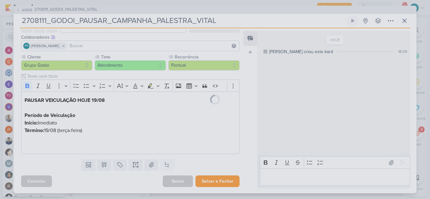
scroll to position [35, 0]
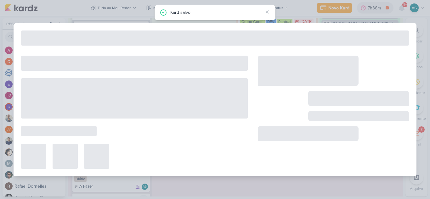
type input "2708111_GODOI_PALESTRA_VITAL"
type input "12 de agosto de 2025 às 23:59"
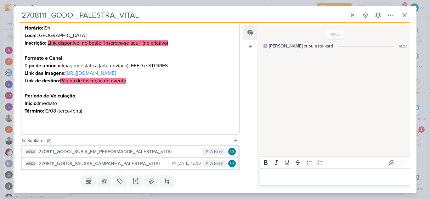
scroll to position [221, 0]
